Goal: Check status: Check status

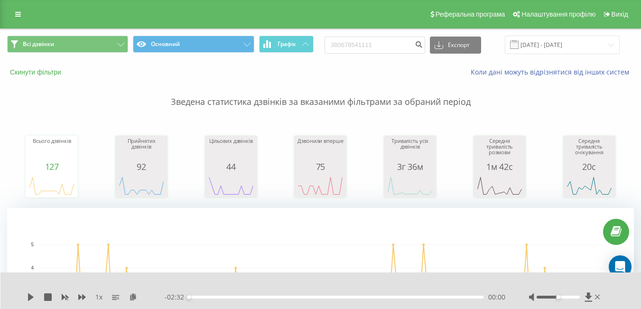
click at [47, 73] on button "Скинути фільтри" at bounding box center [36, 72] width 59 height 9
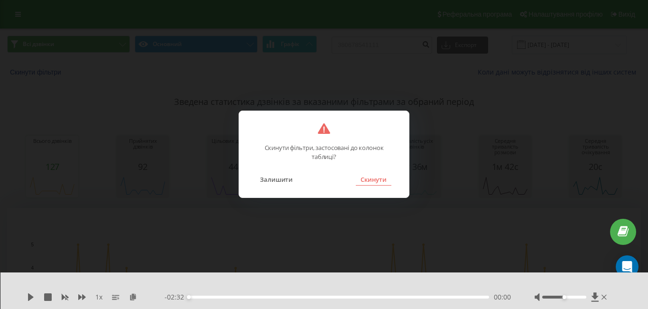
click at [368, 178] on button "Скинути" at bounding box center [374, 179] width 36 height 12
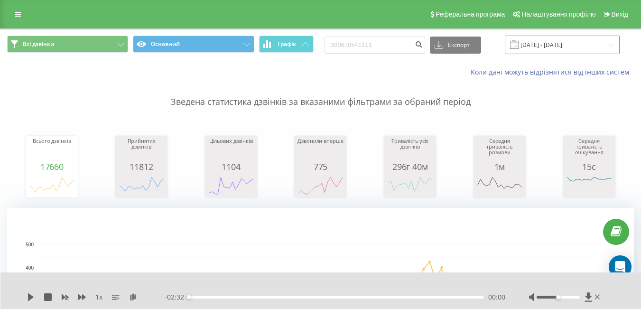
click at [561, 49] on input "[DATE] - [DATE]" at bounding box center [562, 45] width 115 height 19
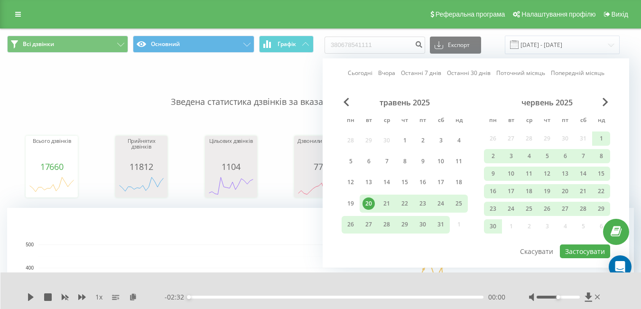
click at [383, 73] on link "Вчора" at bounding box center [386, 72] width 17 height 9
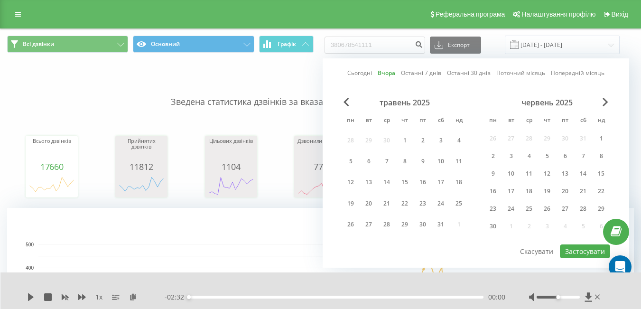
click at [425, 74] on link "Останні 7 днів" at bounding box center [421, 72] width 40 height 9
click at [576, 251] on button "Застосувати" at bounding box center [585, 251] width 50 height 14
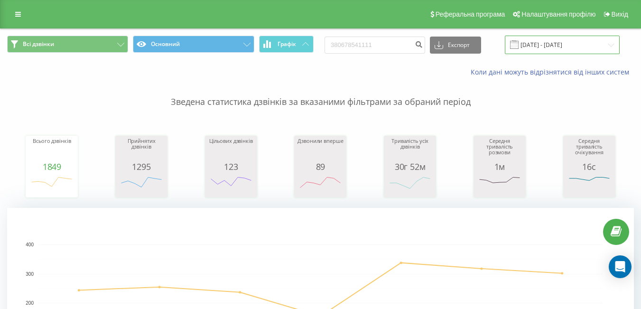
click at [558, 45] on input "[DATE] - [DATE]" at bounding box center [562, 45] width 115 height 19
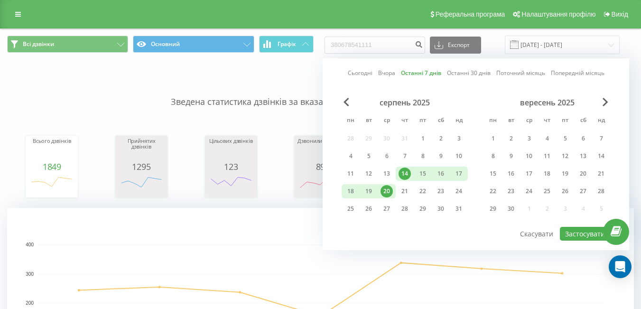
click at [519, 73] on link "Поточний місяць" at bounding box center [520, 72] width 49 height 9
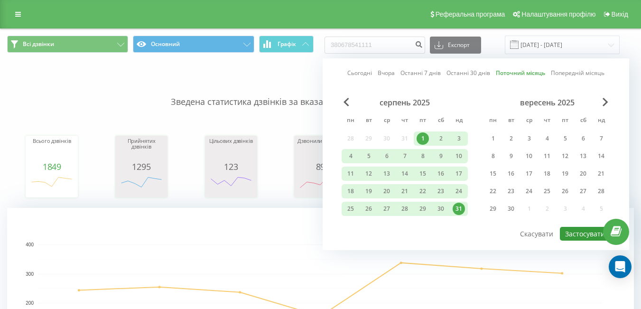
click at [576, 234] on button "Застосувати" at bounding box center [585, 234] width 50 height 14
type input "[DATE] - [DATE]"
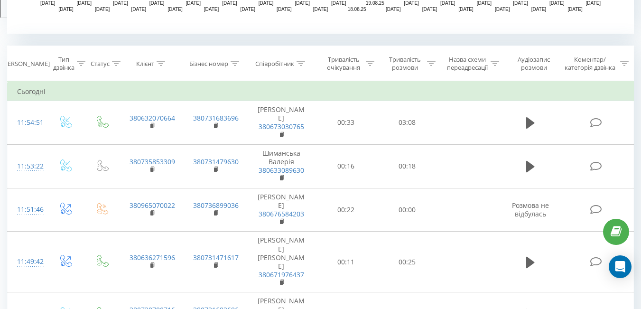
scroll to position [380, 0]
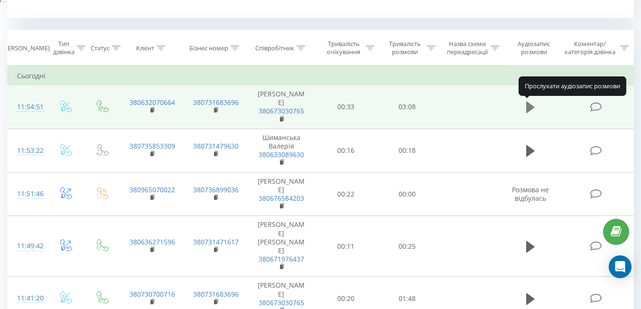
click at [529, 108] on icon at bounding box center [530, 107] width 9 height 11
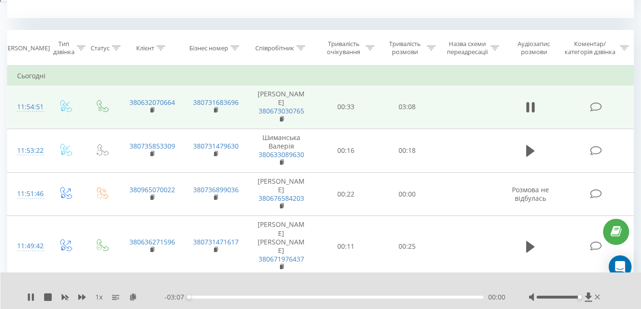
drag, startPoint x: 558, startPoint y: 297, endPoint x: 583, endPoint y: 297, distance: 25.6
click at [583, 297] on div at bounding box center [565, 296] width 73 height 9
click at [33, 296] on icon at bounding box center [33, 297] width 2 height 8
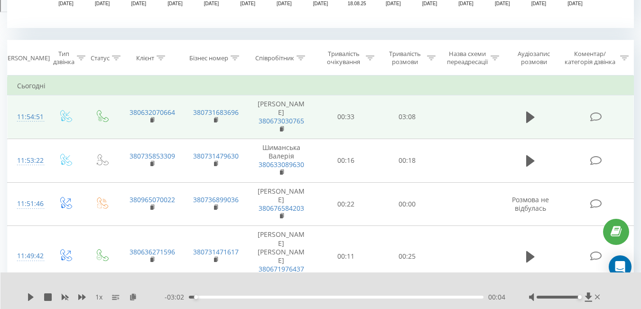
scroll to position [353, 0]
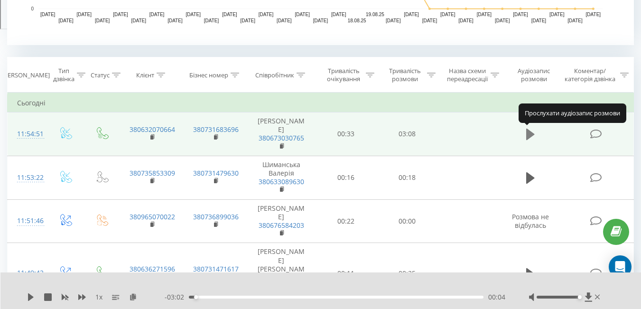
click at [531, 136] on icon at bounding box center [530, 134] width 9 height 11
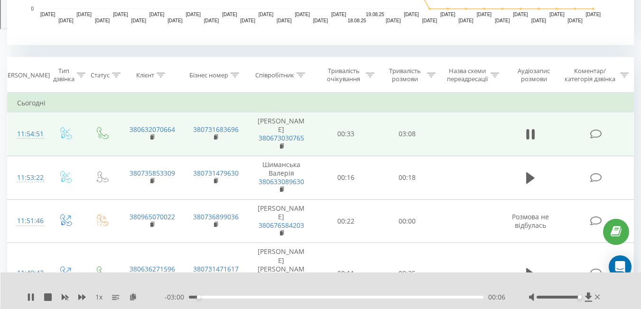
drag, startPoint x: 198, startPoint y: 295, endPoint x: 191, endPoint y: 295, distance: 6.6
click at [191, 295] on div "- 03:00 00:06 00:06" at bounding box center [335, 296] width 341 height 9
drag, startPoint x: 199, startPoint y: 298, endPoint x: 175, endPoint y: 299, distance: 24.7
click at [175, 299] on div "- 03:07 00:00 00:00" at bounding box center [335, 296] width 341 height 9
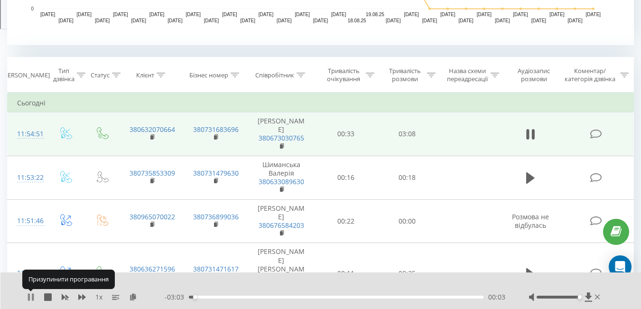
click at [34, 298] on icon at bounding box center [31, 297] width 8 height 8
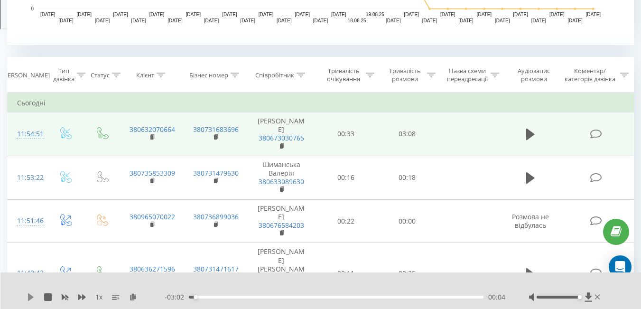
click at [33, 298] on icon at bounding box center [31, 297] width 6 height 8
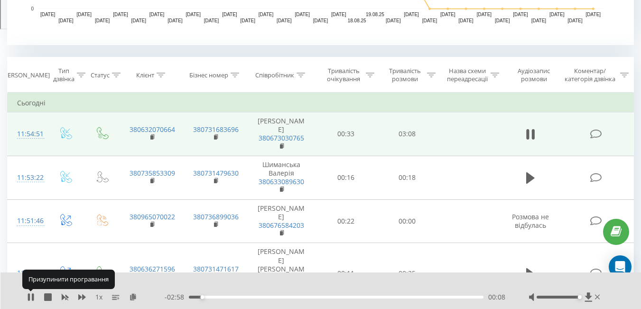
click at [33, 298] on icon at bounding box center [33, 297] width 2 height 8
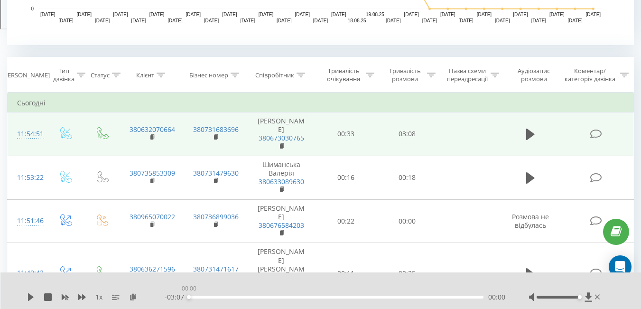
drag, startPoint x: 202, startPoint y: 298, endPoint x: 186, endPoint y: 297, distance: 16.6
click at [186, 297] on div "- 03:07 00:00 00:00" at bounding box center [335, 296] width 341 height 9
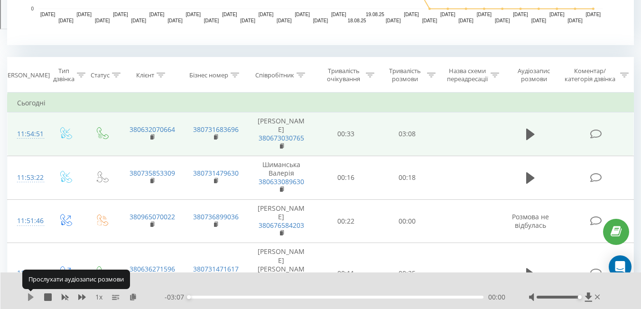
click at [28, 299] on icon at bounding box center [31, 297] width 8 height 8
click at [29, 299] on icon at bounding box center [29, 297] width 2 height 8
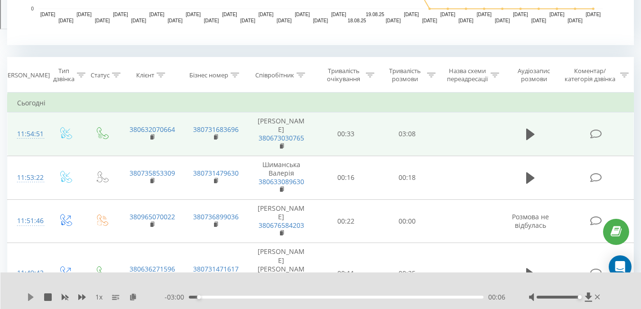
click at [28, 298] on icon at bounding box center [31, 297] width 8 height 8
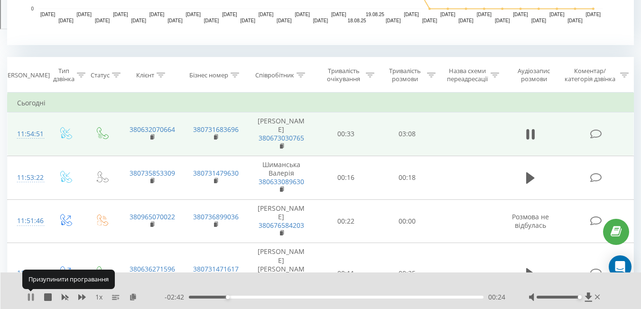
click at [30, 298] on icon at bounding box center [29, 297] width 2 height 8
click at [30, 297] on icon at bounding box center [31, 297] width 6 height 8
click at [31, 296] on icon at bounding box center [31, 297] width 8 height 8
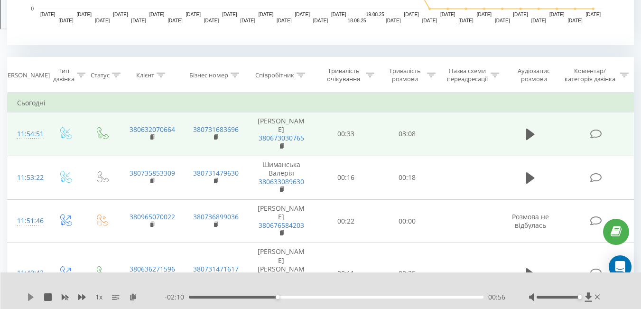
click at [30, 297] on icon at bounding box center [31, 297] width 6 height 8
click at [32, 297] on icon at bounding box center [31, 297] width 8 height 8
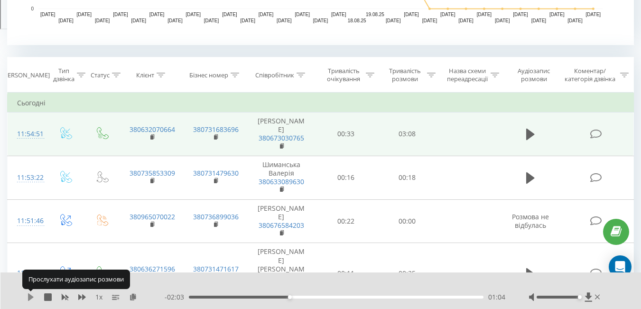
click at [28, 298] on icon at bounding box center [31, 297] width 6 height 8
click at [31, 297] on icon at bounding box center [31, 297] width 8 height 8
click at [31, 297] on icon at bounding box center [31, 297] width 6 height 8
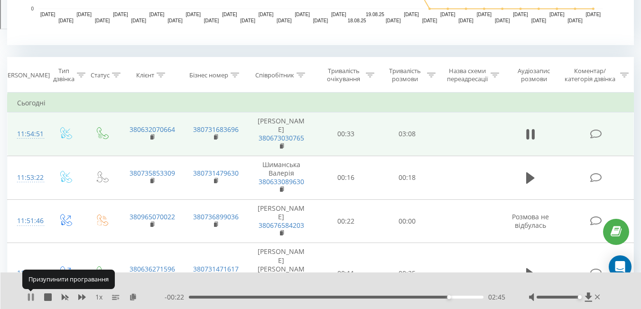
click at [30, 298] on icon at bounding box center [31, 297] width 8 height 8
